Goal: Information Seeking & Learning: Understand process/instructions

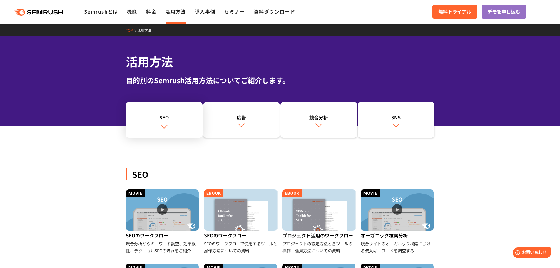
click at [176, 119] on div "SEO" at bounding box center [164, 117] width 71 height 7
click at [151, 12] on link "料金" at bounding box center [151, 11] width 10 height 7
